Goal: Transaction & Acquisition: Purchase product/service

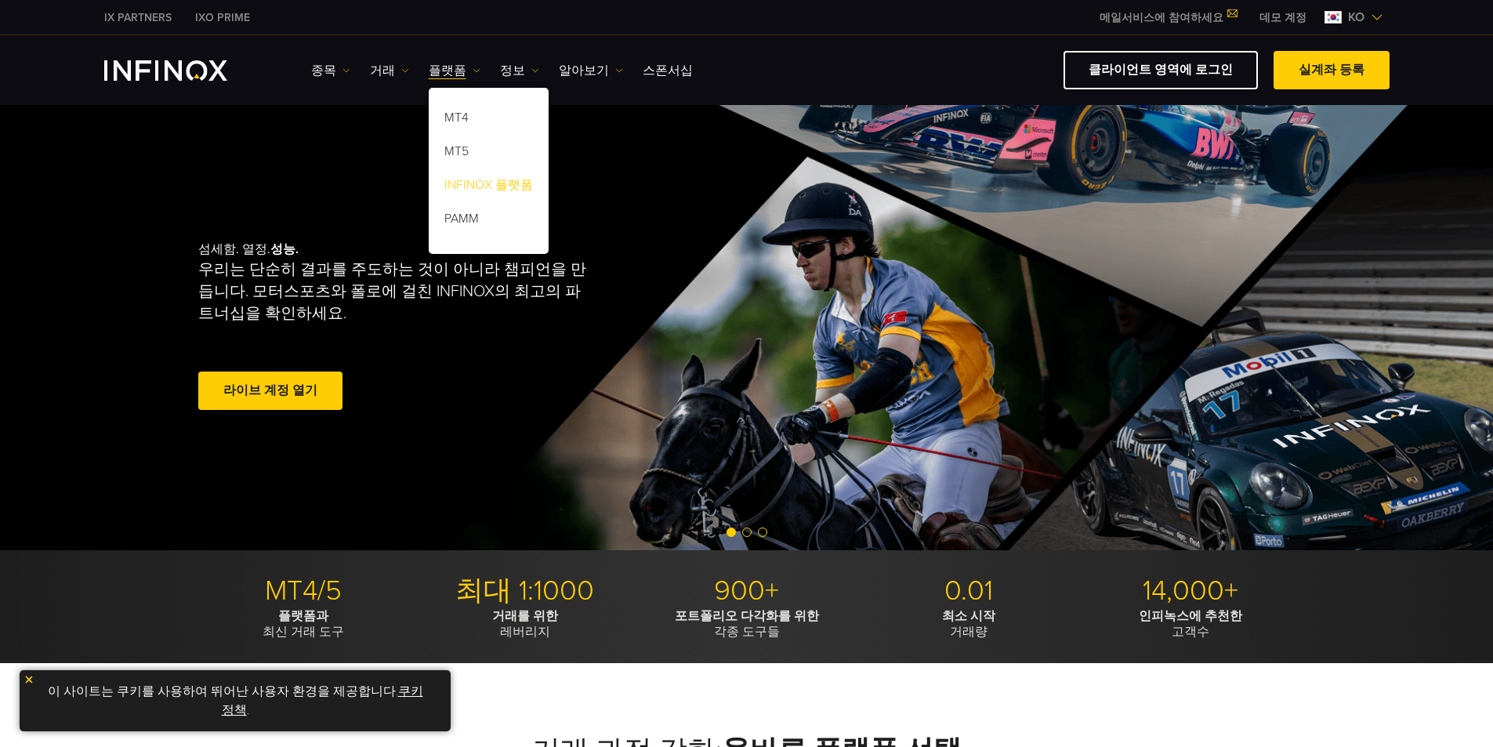
click at [473, 183] on link "INFINOX 플랫폼" at bounding box center [489, 188] width 120 height 34
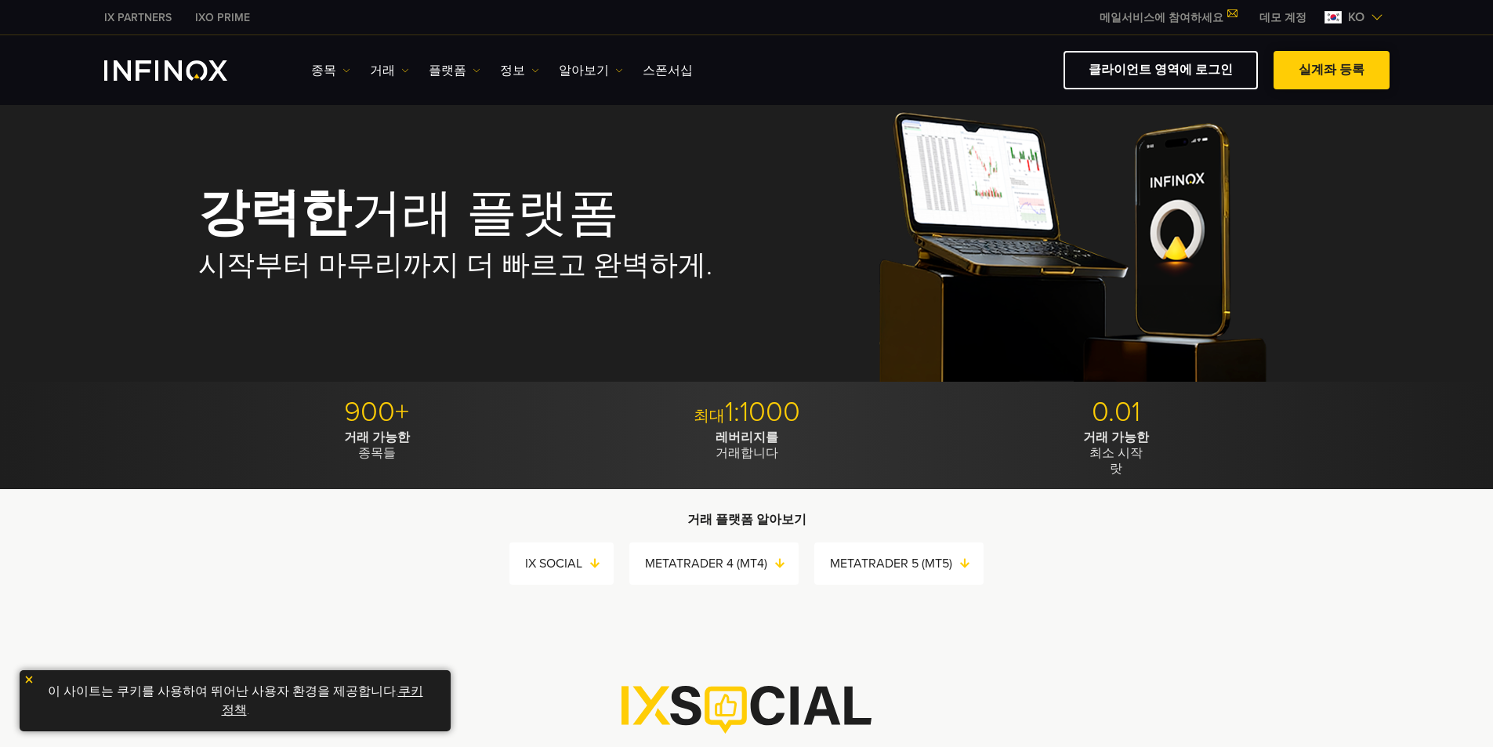
click at [1338, 68] on link "실계좌 등록" at bounding box center [1332, 70] width 116 height 38
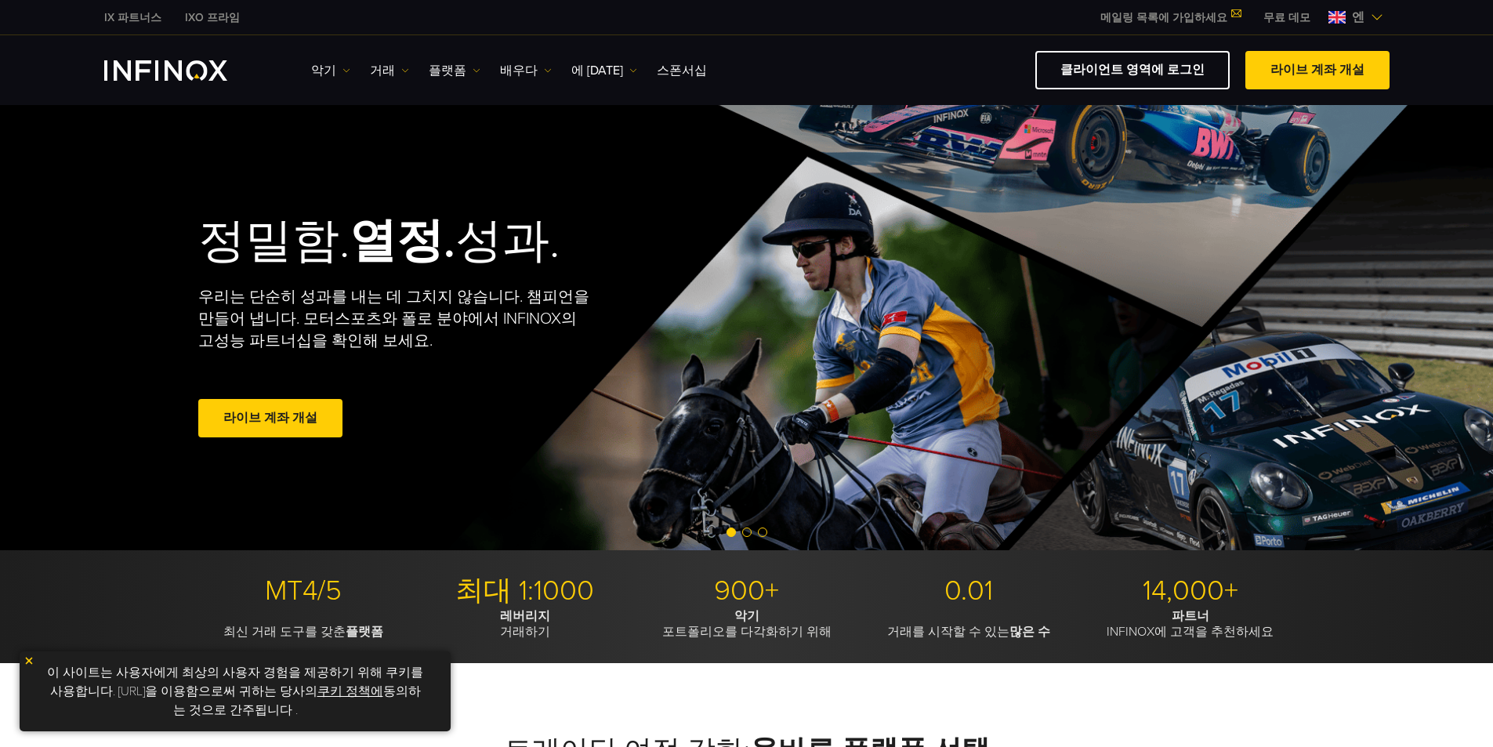
click at [1376, 14] on img at bounding box center [1377, 17] width 13 height 13
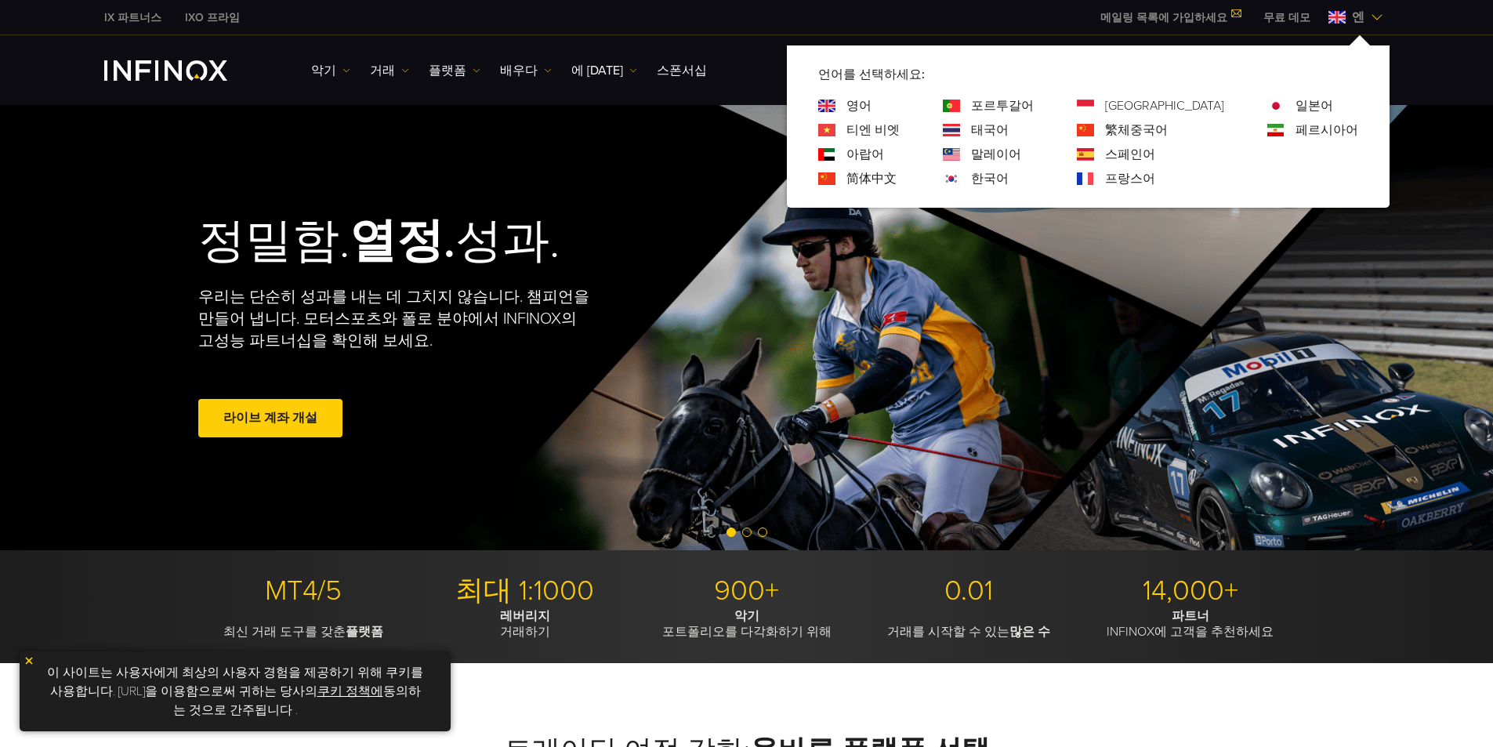
click at [1376, 14] on img at bounding box center [1377, 17] width 13 height 13
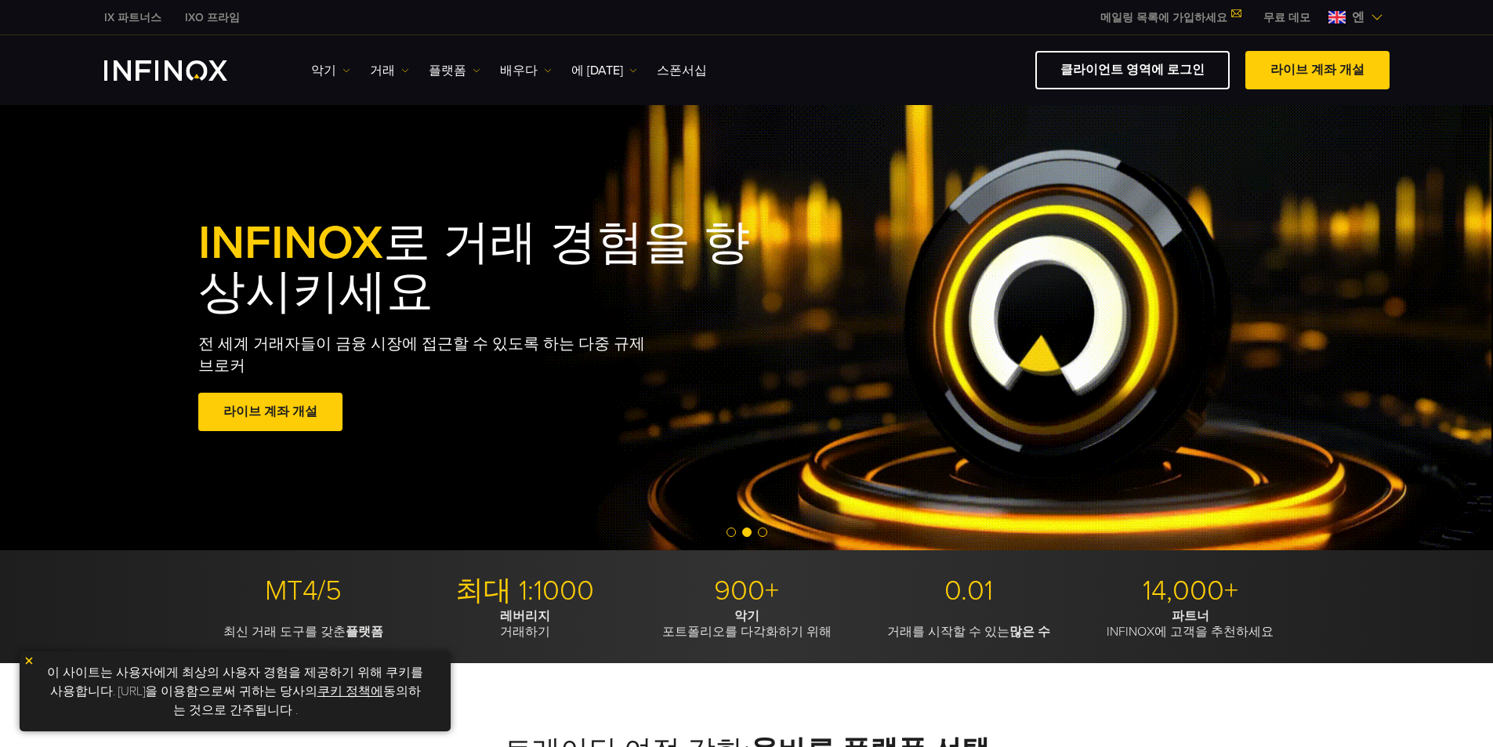
click at [131, 17] on font "IX 파트너스" at bounding box center [132, 17] width 57 height 13
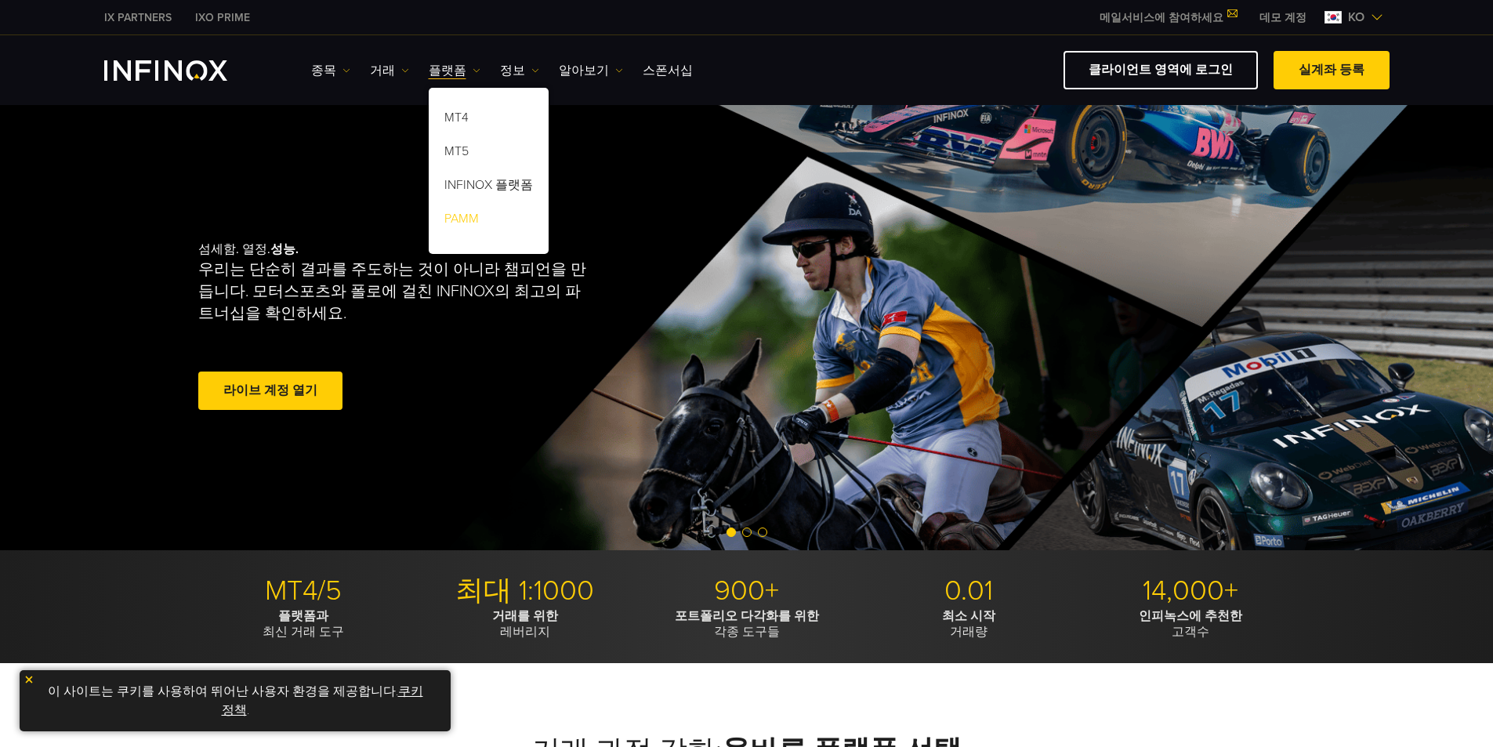
click at [459, 214] on link "PAMM" at bounding box center [489, 222] width 120 height 34
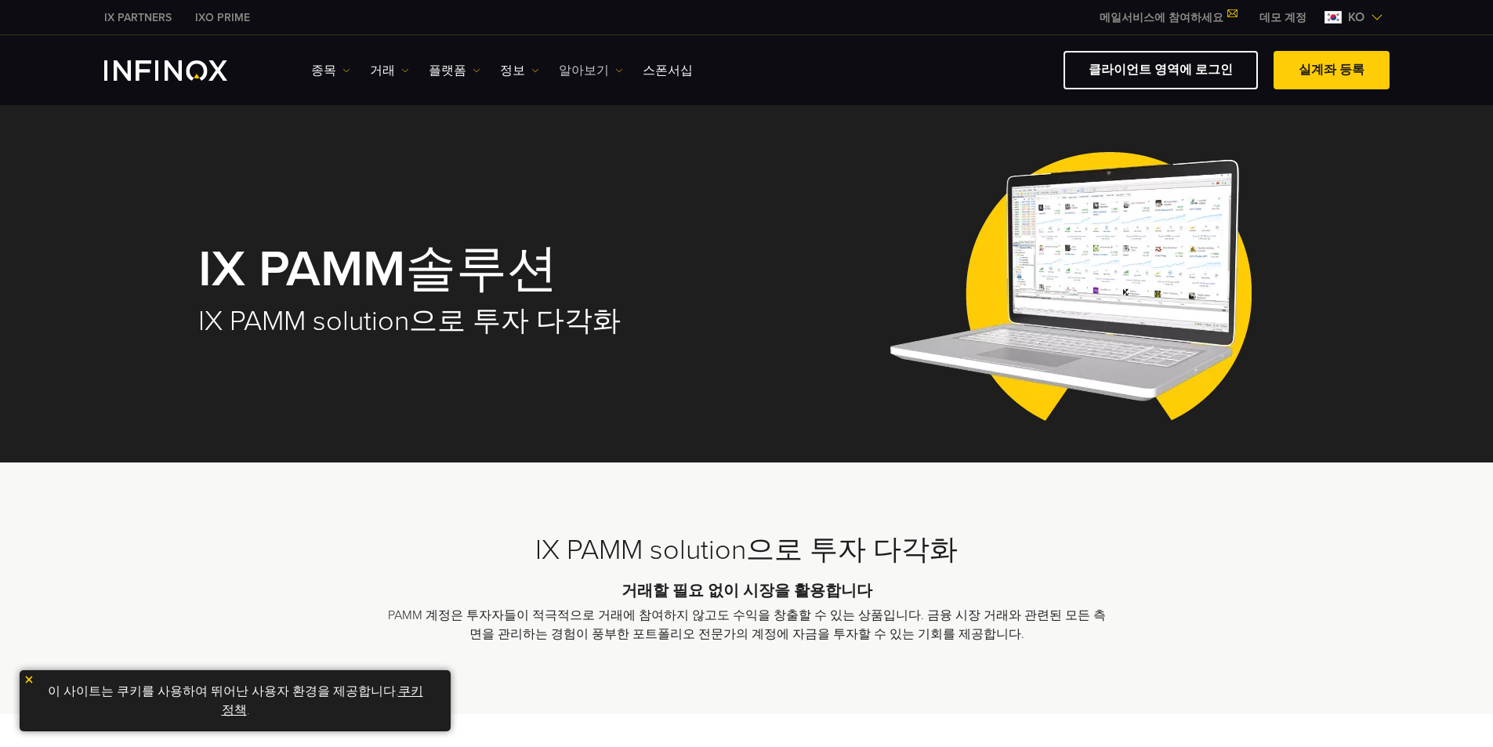
click at [575, 69] on link "알아보기" at bounding box center [591, 70] width 64 height 19
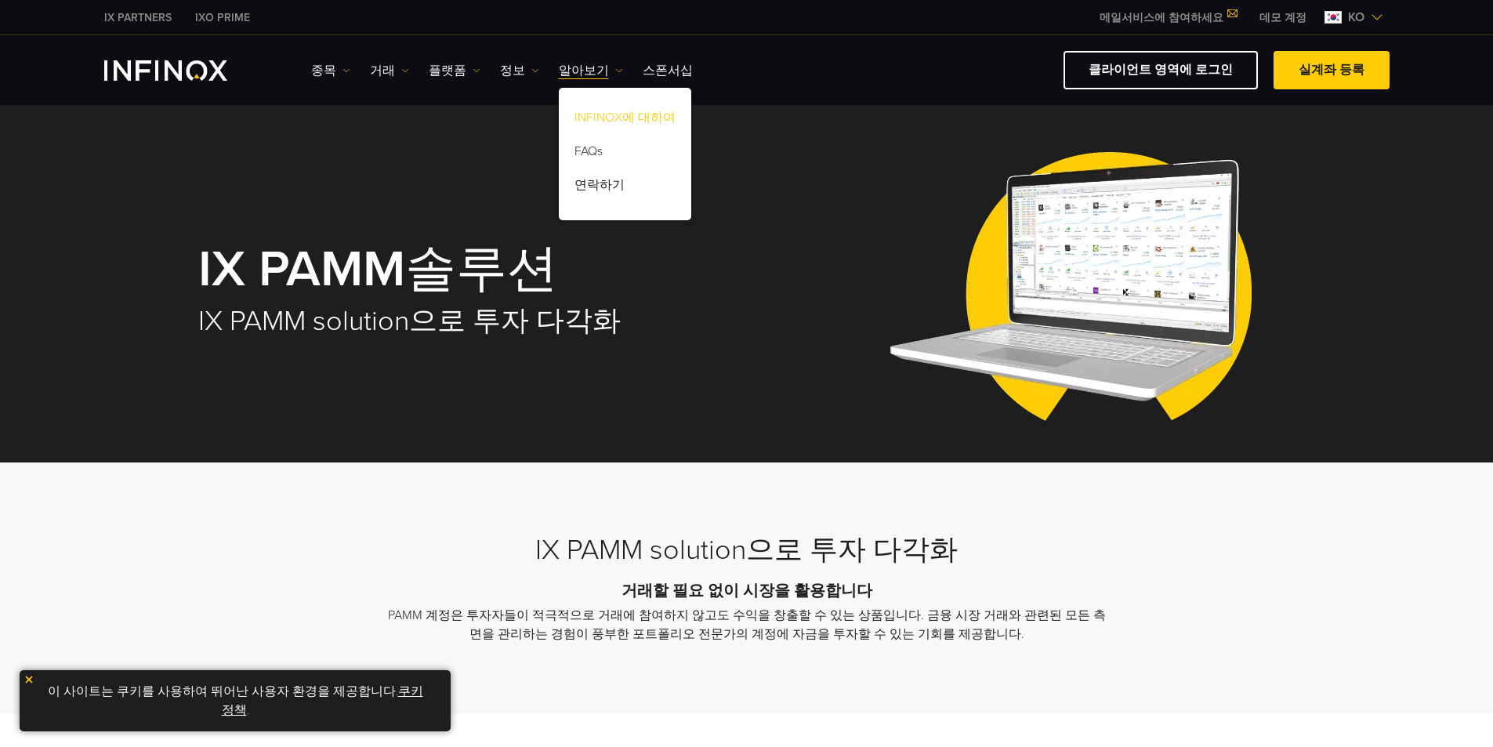
click at [601, 113] on link "INFINOX에 대하여" at bounding box center [625, 120] width 132 height 34
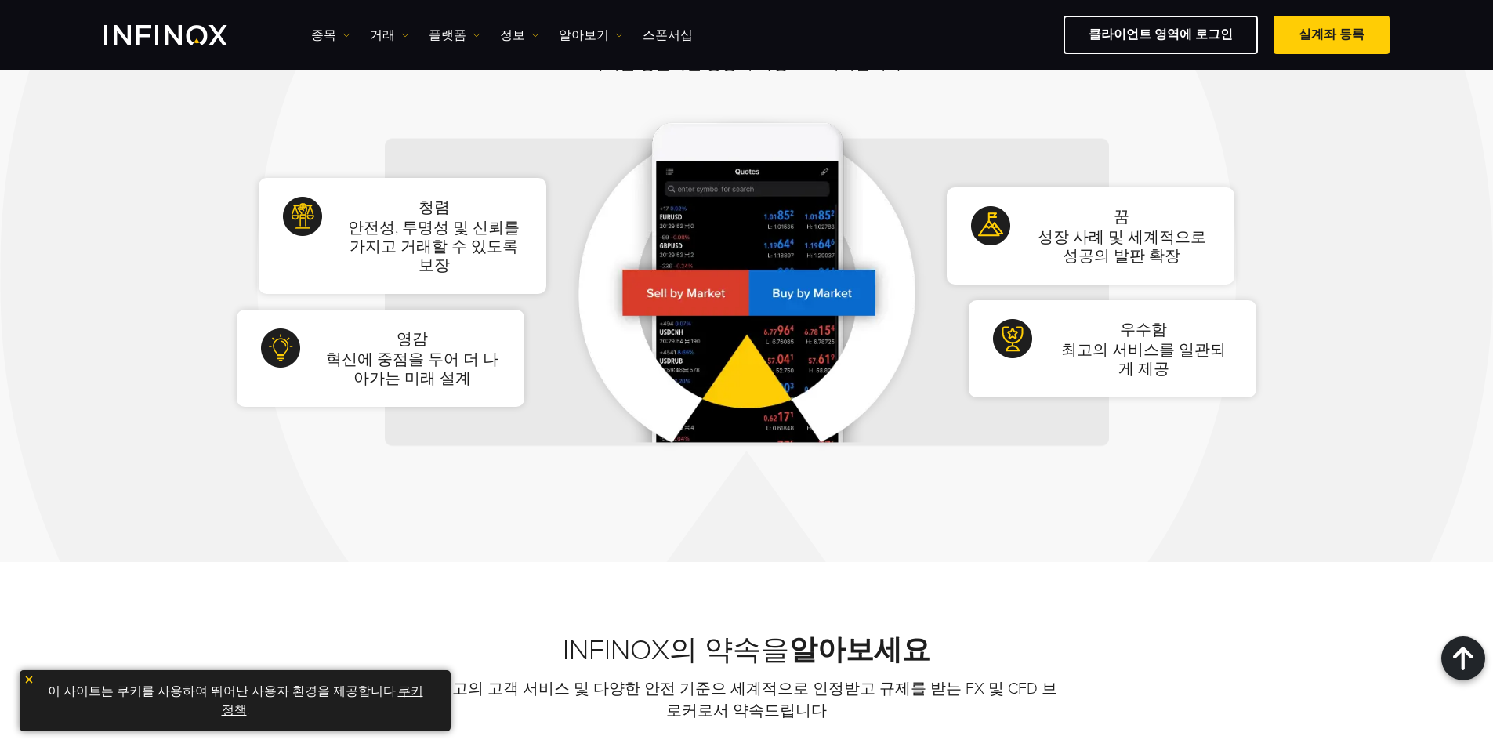
scroll to position [1254, 0]
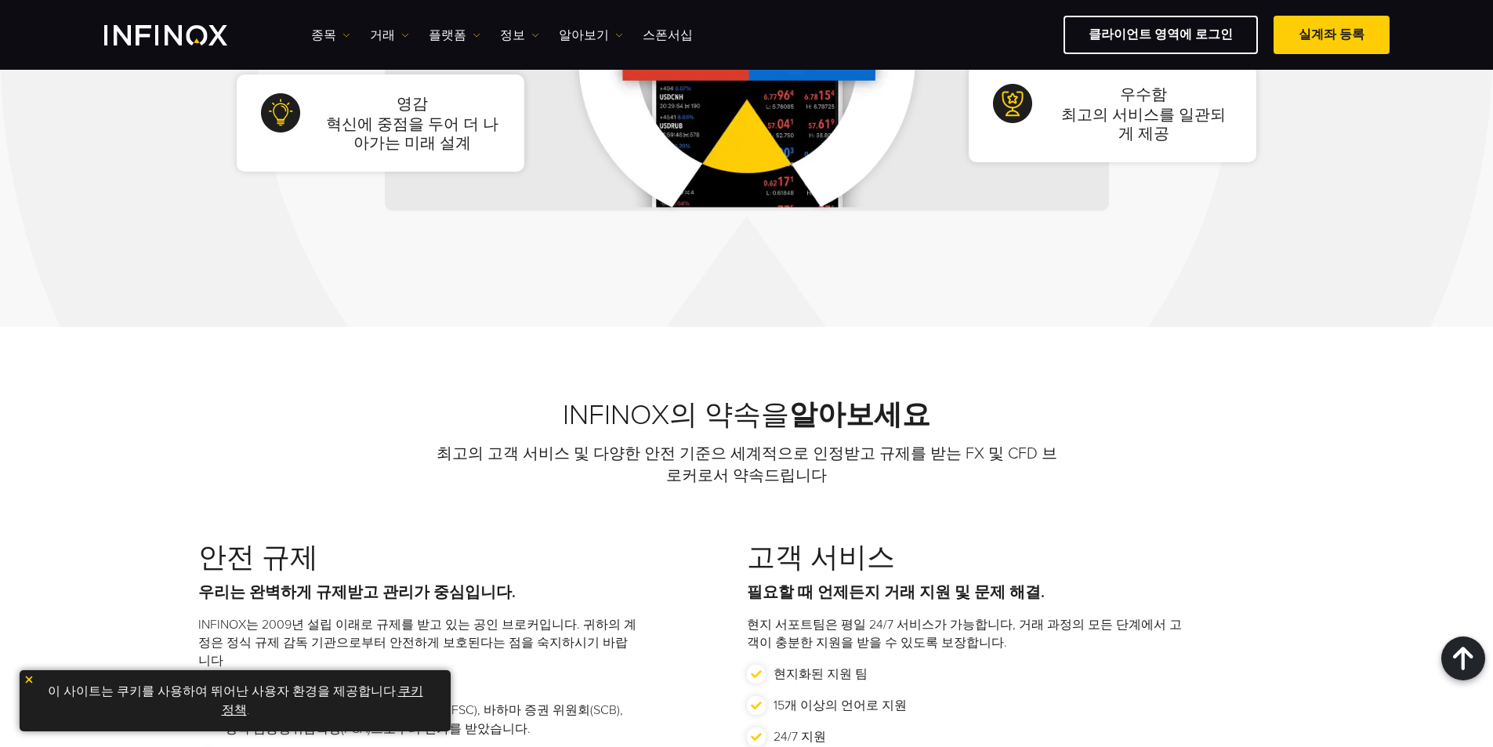
click at [402, 688] on link "쿠키 정책" at bounding box center [322, 700] width 201 height 34
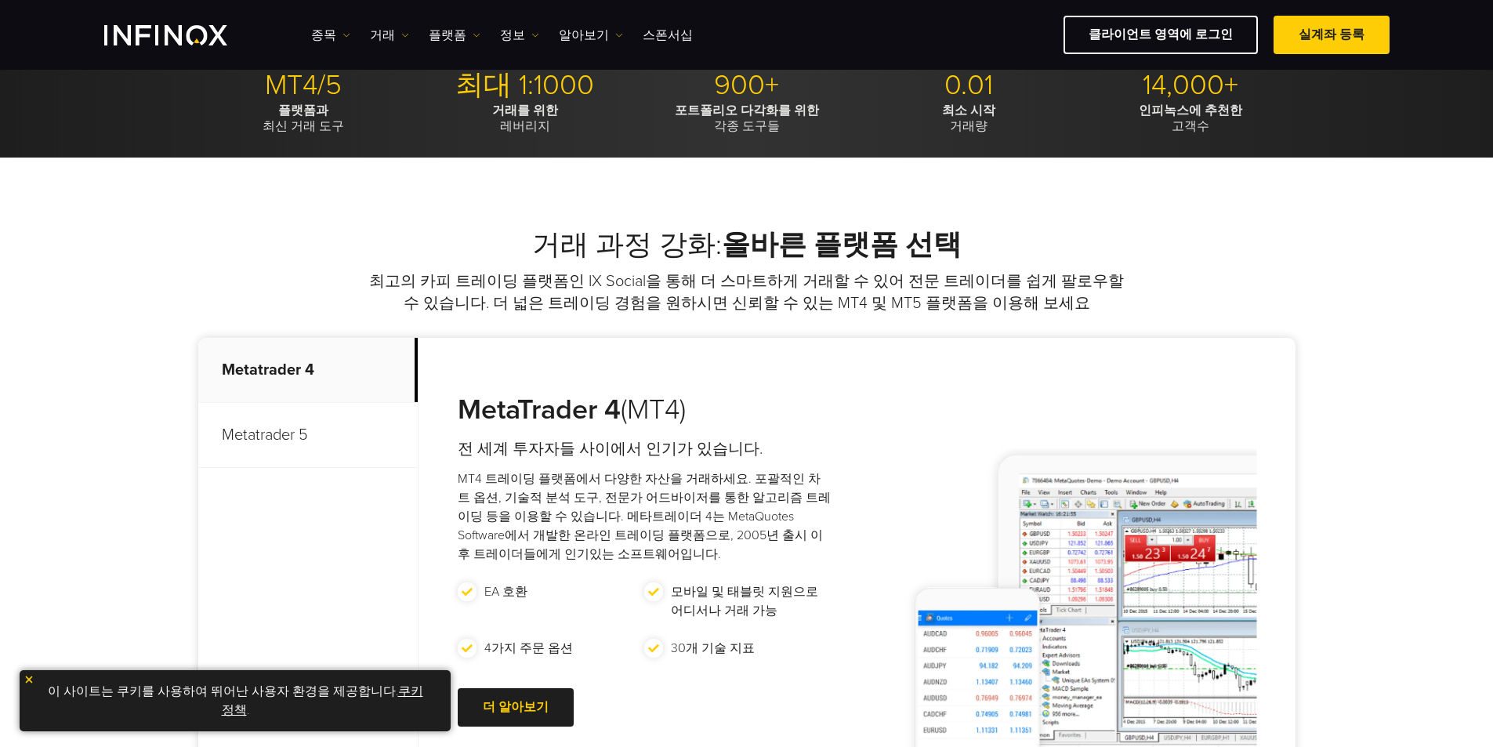
scroll to position [157, 0]
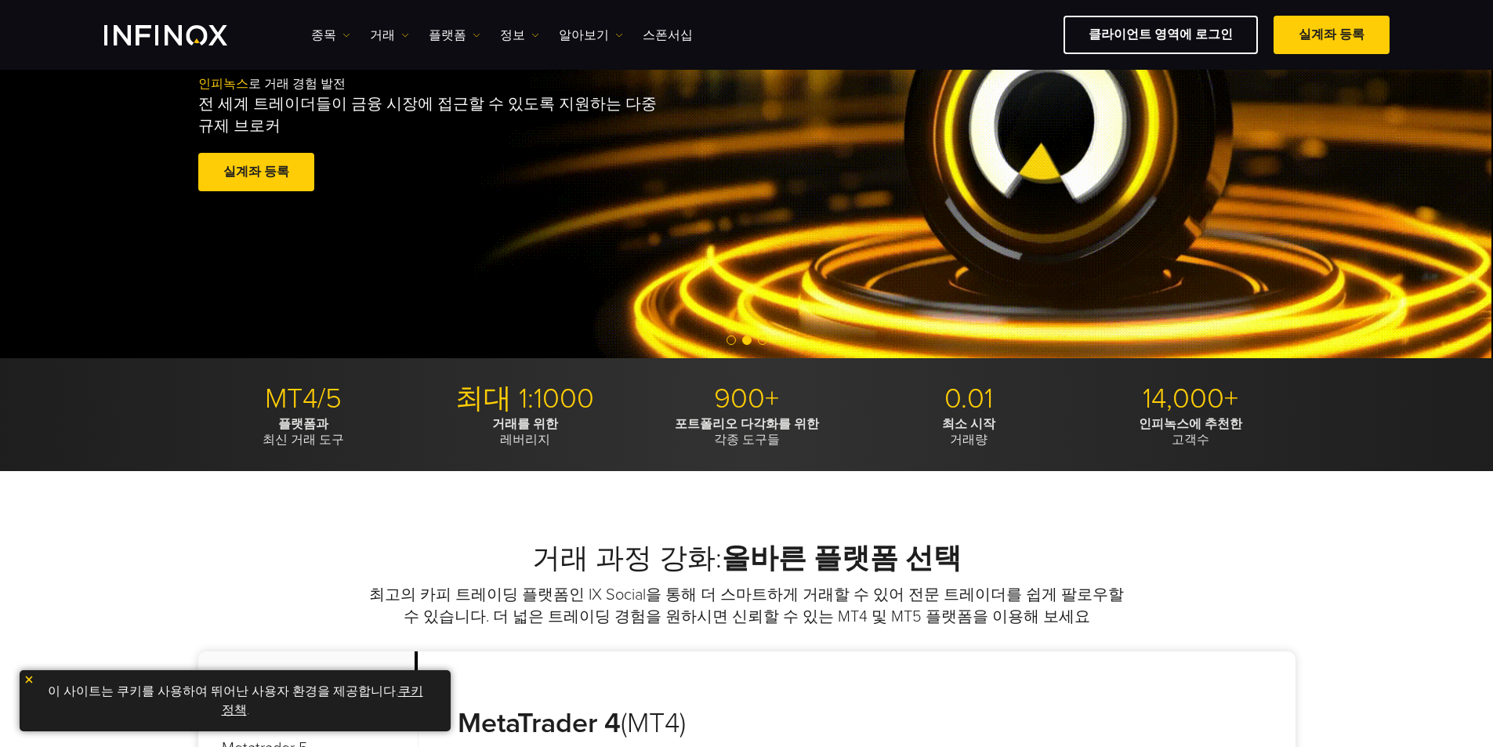
click at [397, 691] on link "쿠키 정책" at bounding box center [322, 700] width 201 height 34
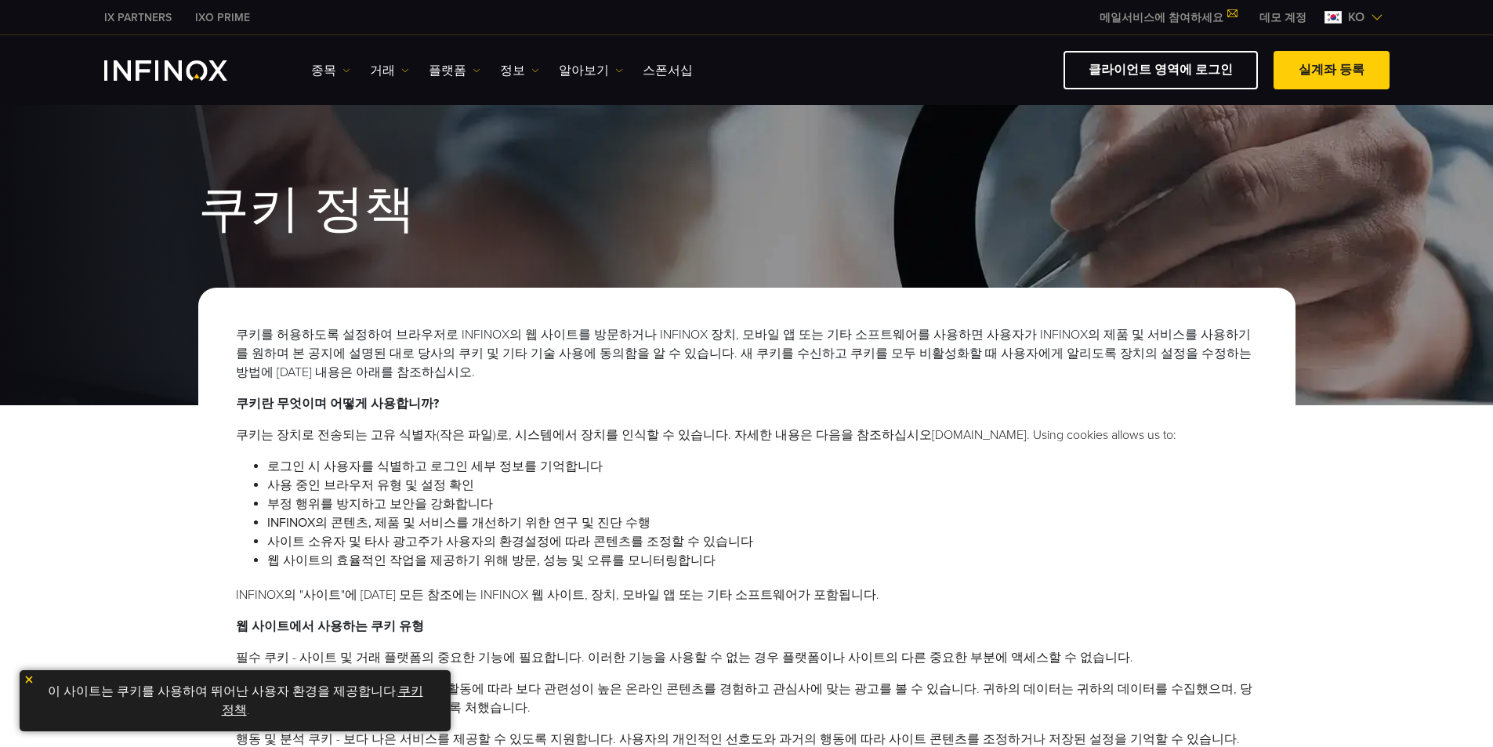
click at [156, 62] on img "INFINOX Logo" at bounding box center [165, 70] width 123 height 20
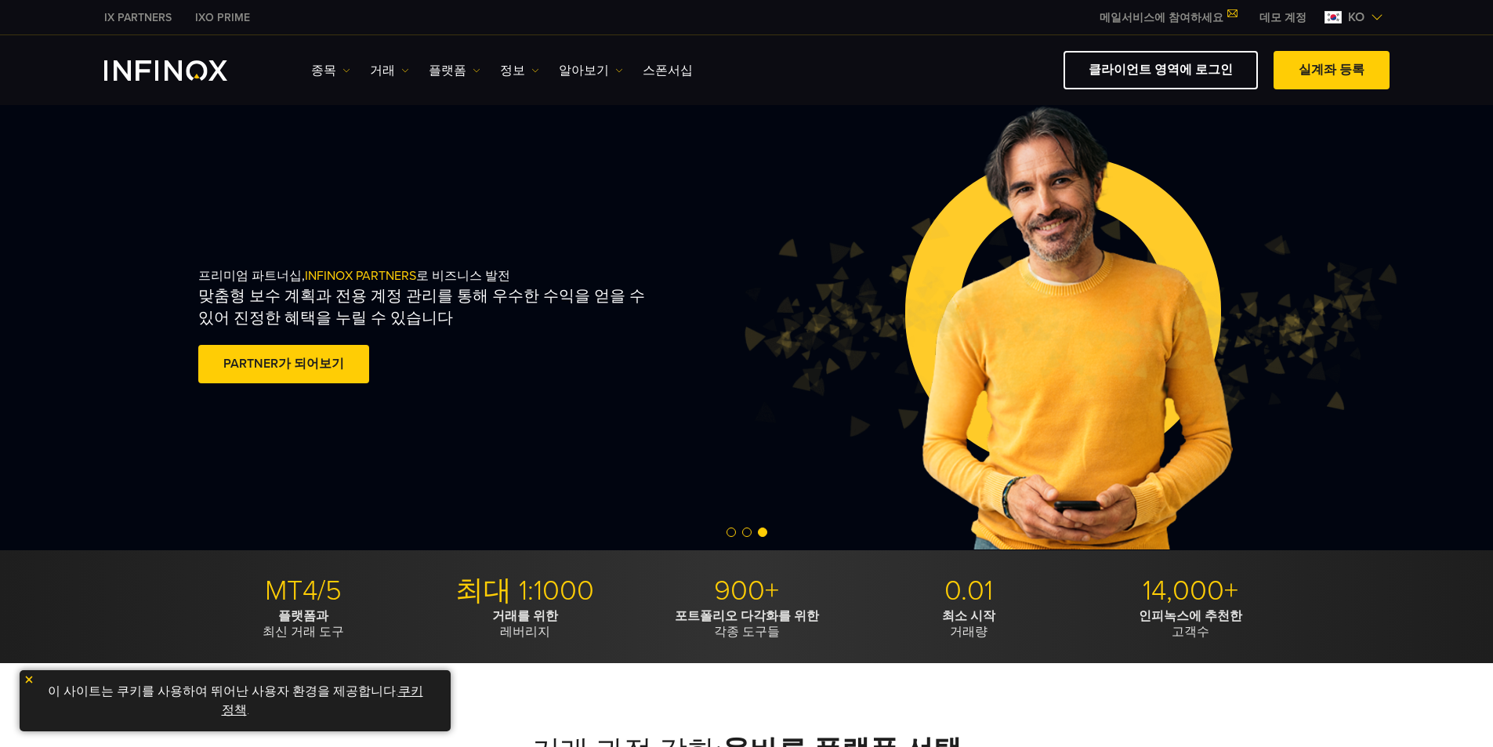
click at [143, 72] on img "INFINOX Logo" at bounding box center [165, 70] width 123 height 20
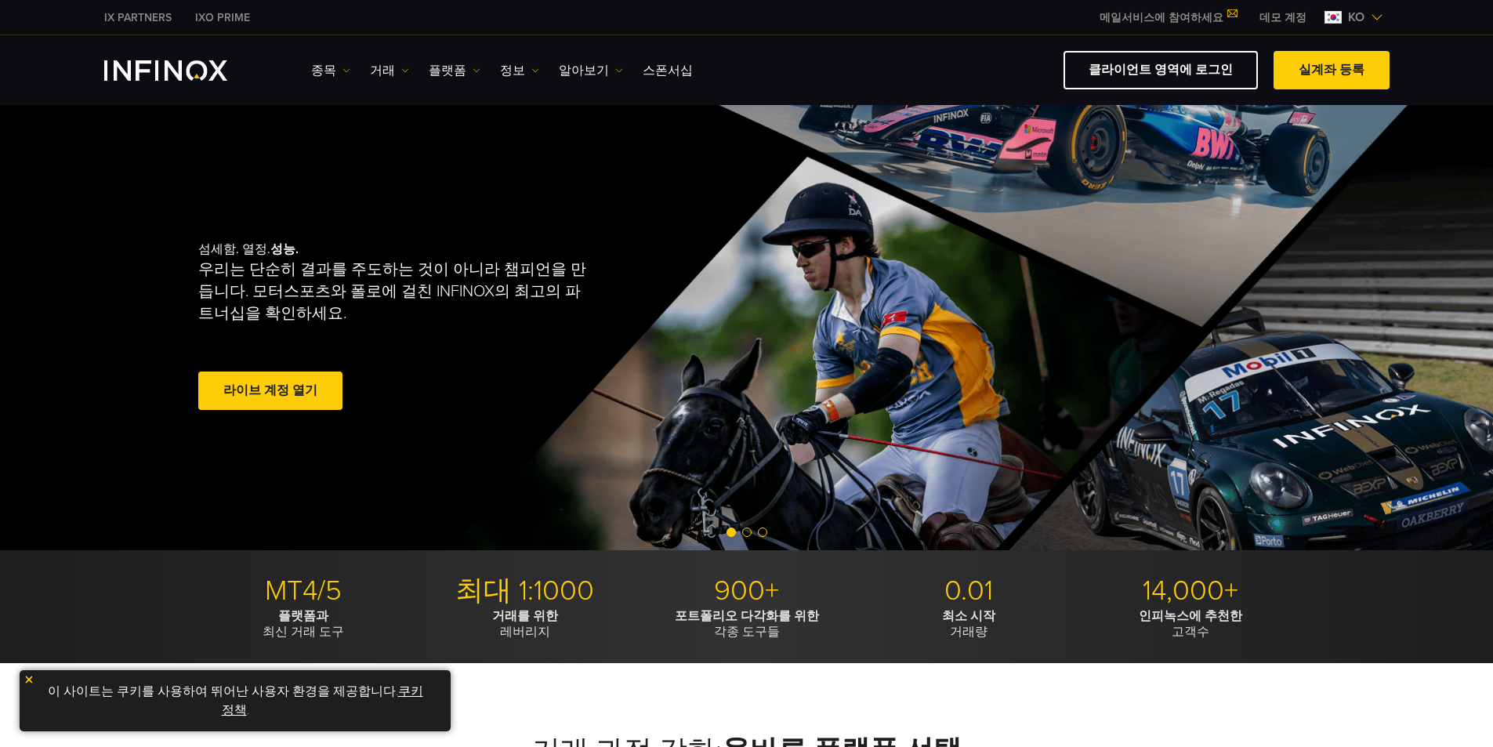
click at [270, 391] on span at bounding box center [270, 391] width 0 height 0
click at [256, 385] on link "라이브 계정 열기" at bounding box center [270, 391] width 144 height 38
